Goal: Find contact information: Find contact information

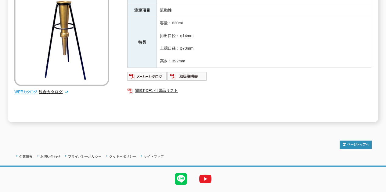
scroll to position [135, 0]
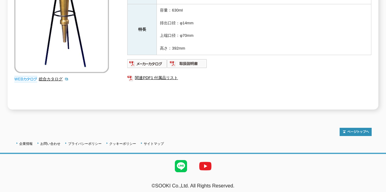
scroll to position [135, 0]
click at [141, 74] on link "関連PDF1 付属品リスト" at bounding box center [249, 78] width 244 height 8
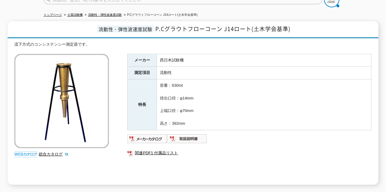
scroll to position [0, 0]
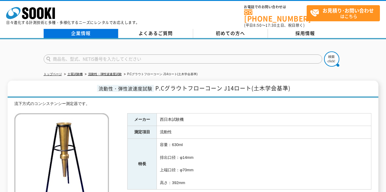
click at [81, 33] on link "企業情報" at bounding box center [81, 33] width 75 height 9
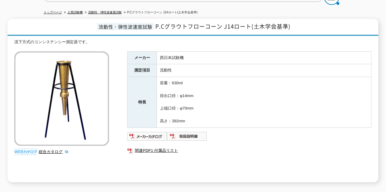
scroll to position [91, 0]
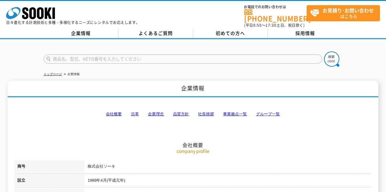
click at [238, 112] on link "事業拠点一覧" at bounding box center [235, 114] width 24 height 5
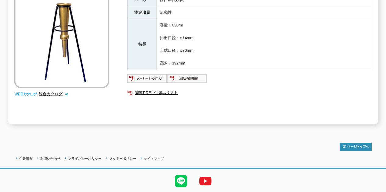
scroll to position [135, 0]
